Goal: Communication & Community: Answer question/provide support

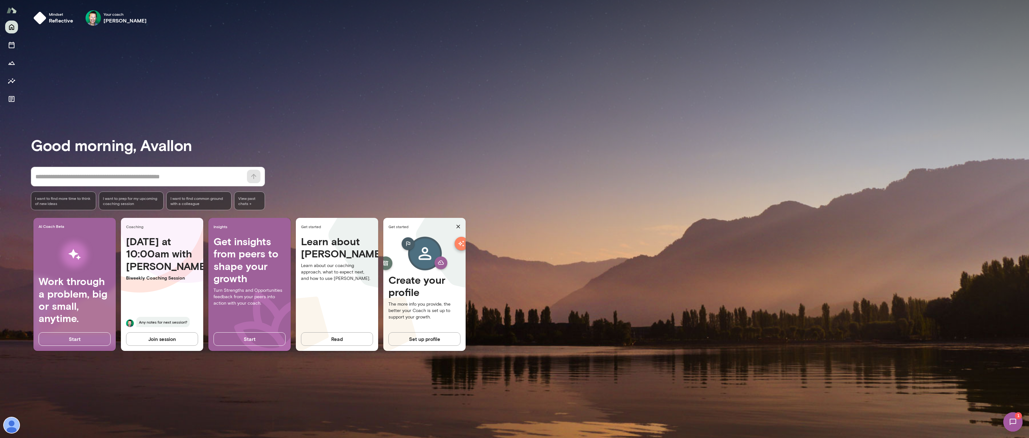
click at [1021, 433] on div "Mindset reflective Your coach [PERSON_NAME] Your coach [PERSON_NAME] morning, A…" at bounding box center [526, 219] width 1006 height 438
drag, startPoint x: 1013, startPoint y: 424, endPoint x: 2023, endPoint y: 845, distance: 1094.5
click at [1013, 424] on img at bounding box center [1013, 422] width 26 height 26
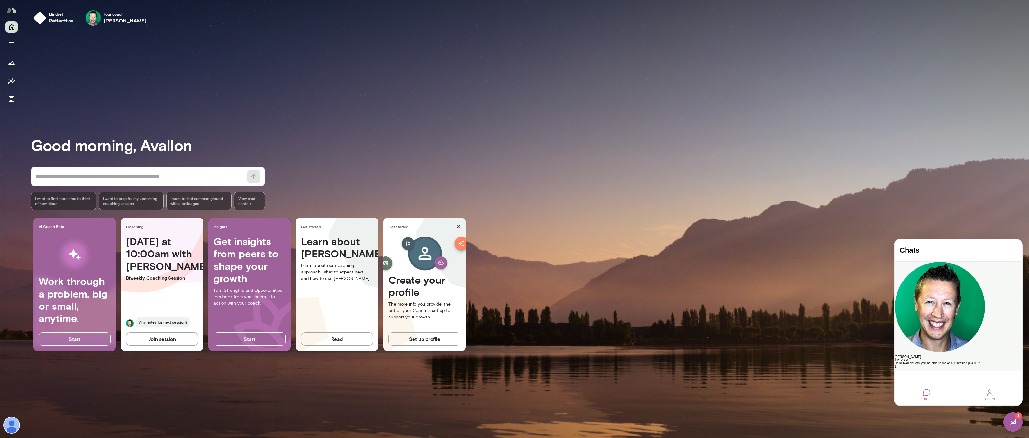
click at [964, 362] on div "Hello Avallon! Will you be able to make our session [DATE]?" at bounding box center [957, 363] width 127 height 3
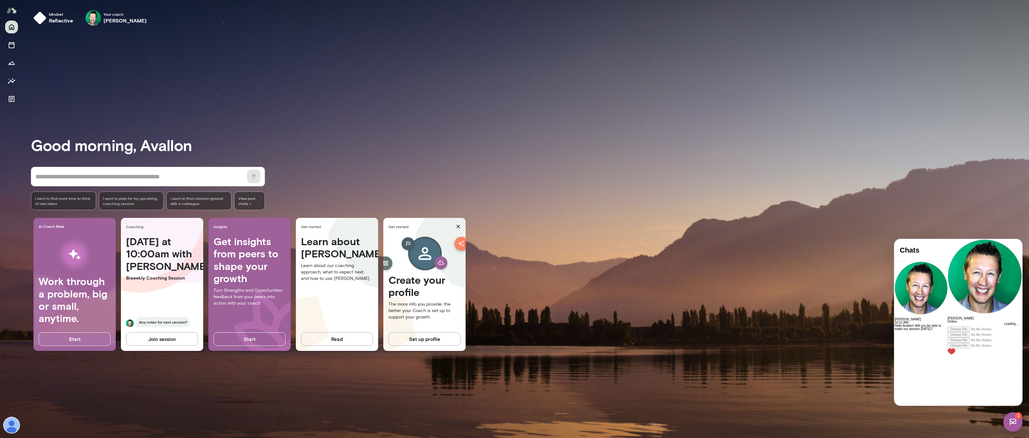
scroll to position [896, 0]
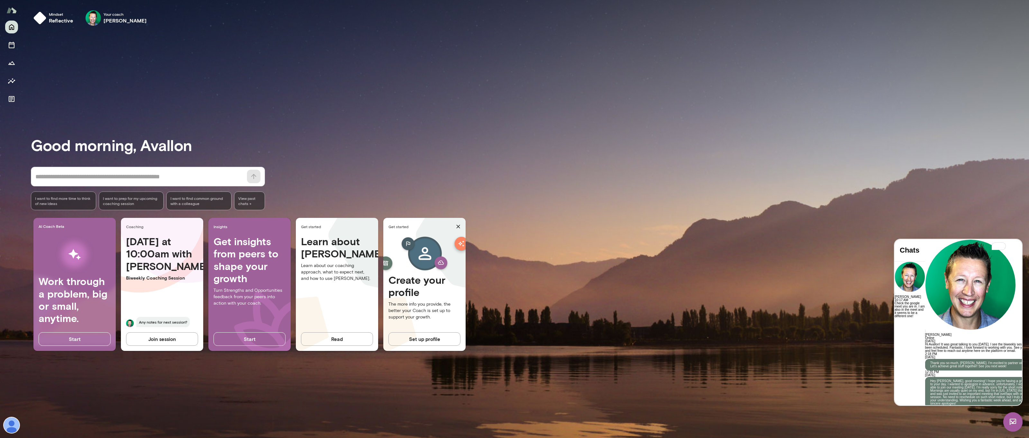
scroll to position [995, 0]
